Goal: Check status

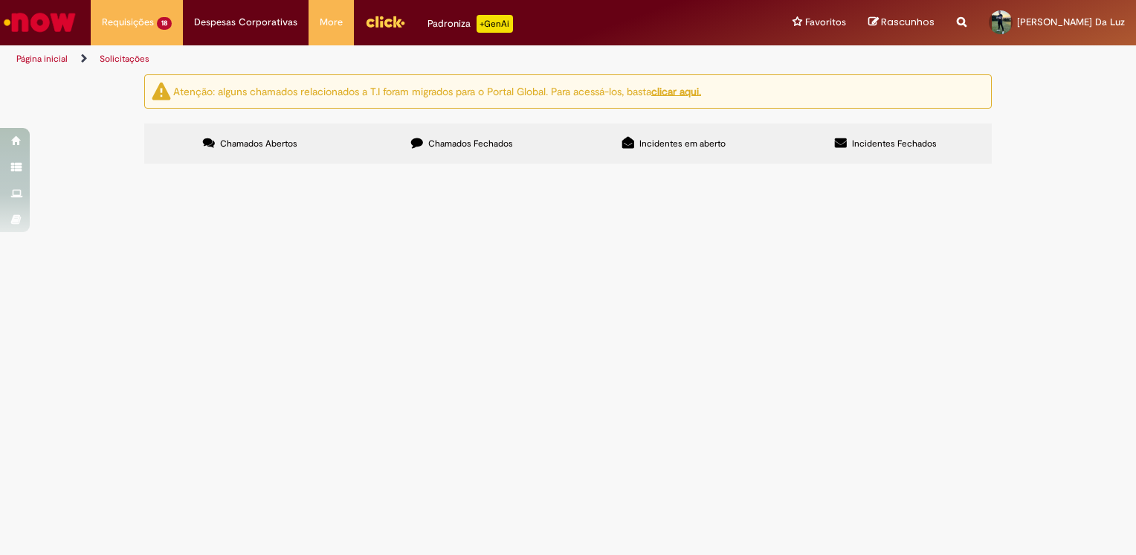
click at [0, 0] on span "Tratamento de RC Emergencial D+1" at bounding box center [0, 0] width 0 height 0
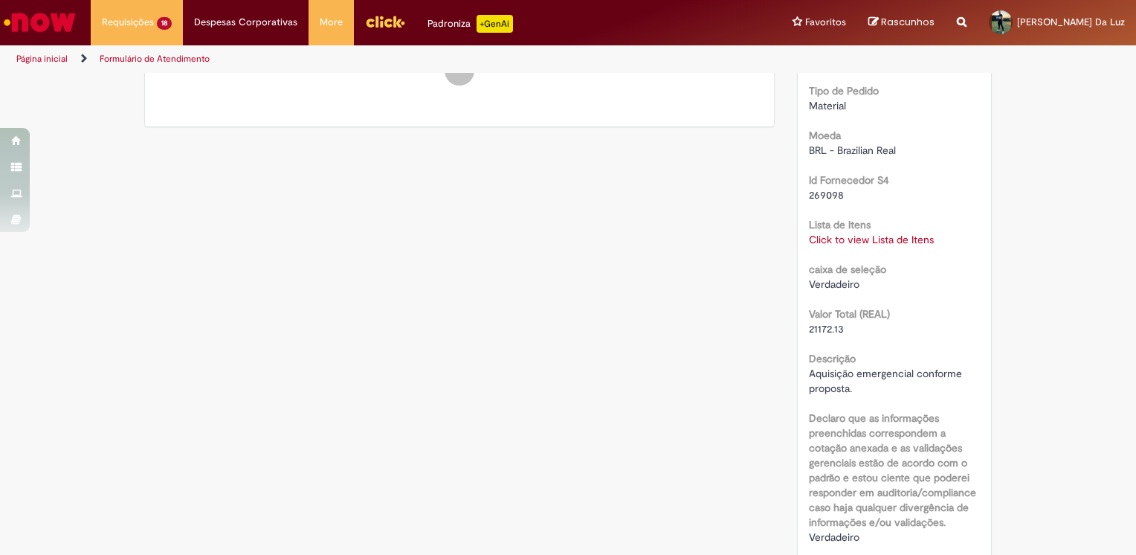
scroll to position [595, 0]
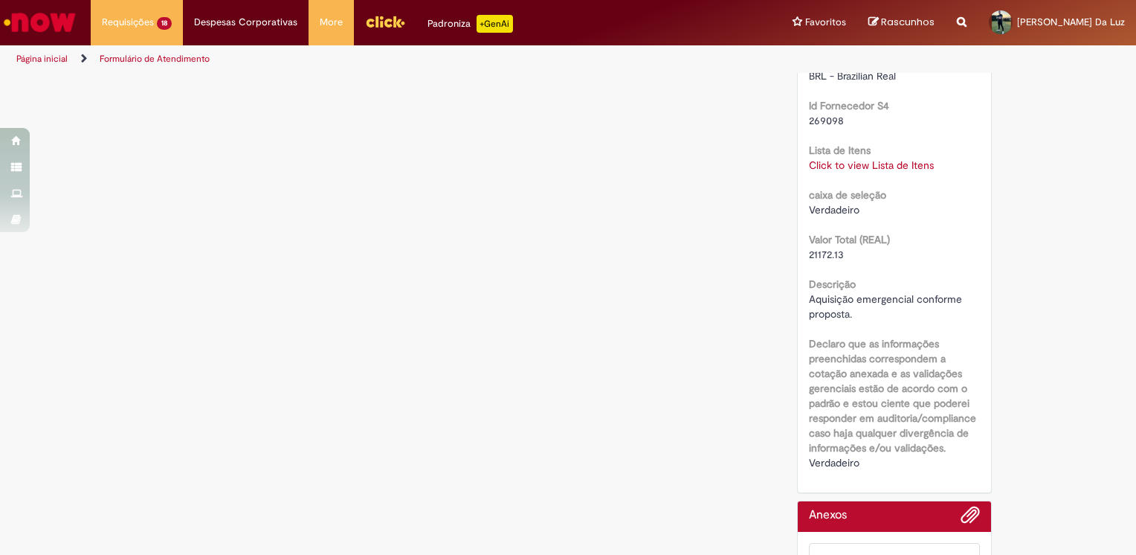
click at [868, 167] on link "Click to view Lista de Itens" at bounding box center [871, 164] width 125 height 13
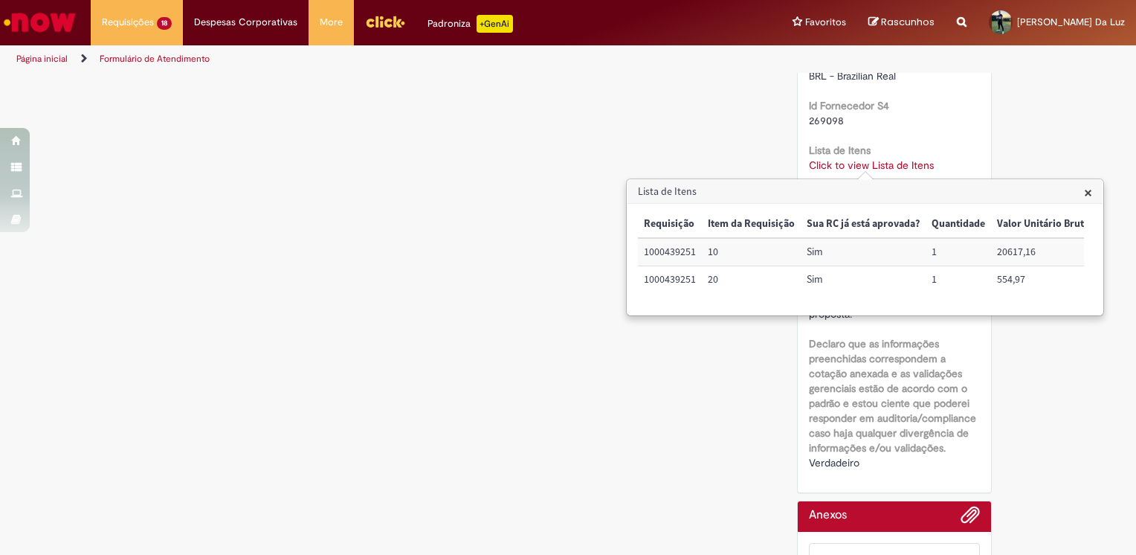
click at [681, 254] on td "1000439251" at bounding box center [670, 252] width 64 height 28
copy td "1000439251"
click at [1089, 195] on span "×" at bounding box center [1088, 192] width 8 height 20
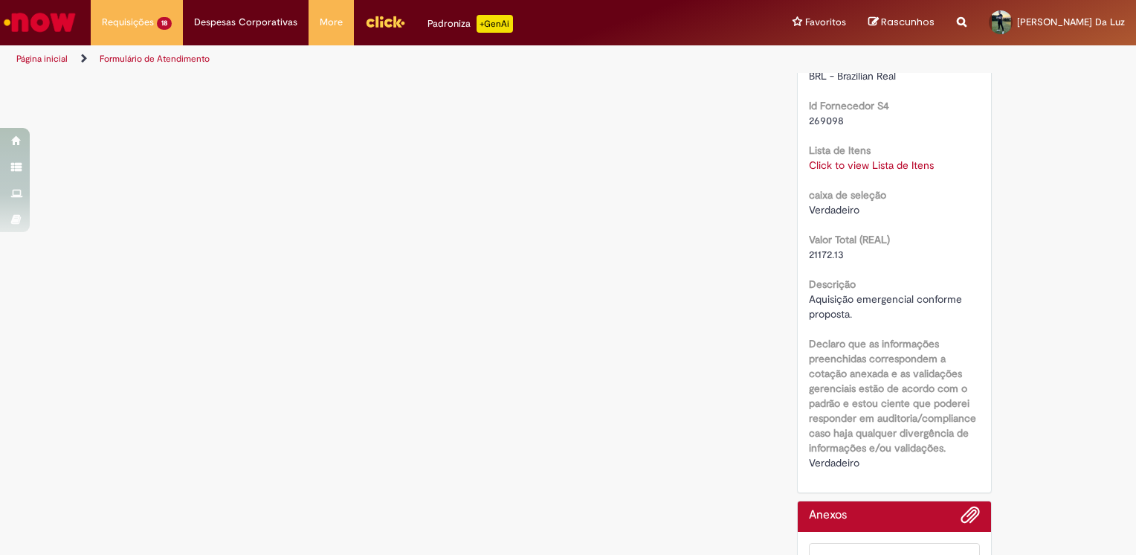
click at [363, 280] on div "Verificar Código de Barras Aguardando Aprovação Aguardando atendimento Em andam…" at bounding box center [568, 135] width 870 height 1311
